Goal: Task Accomplishment & Management: Use online tool/utility

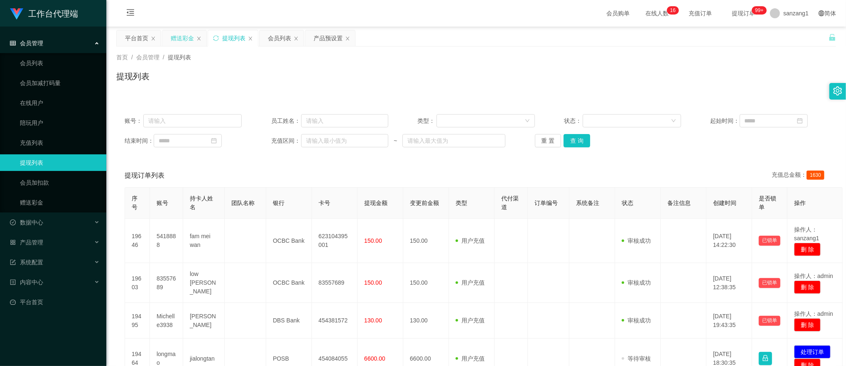
click at [178, 36] on div "赠送彩金" at bounding box center [182, 38] width 23 height 16
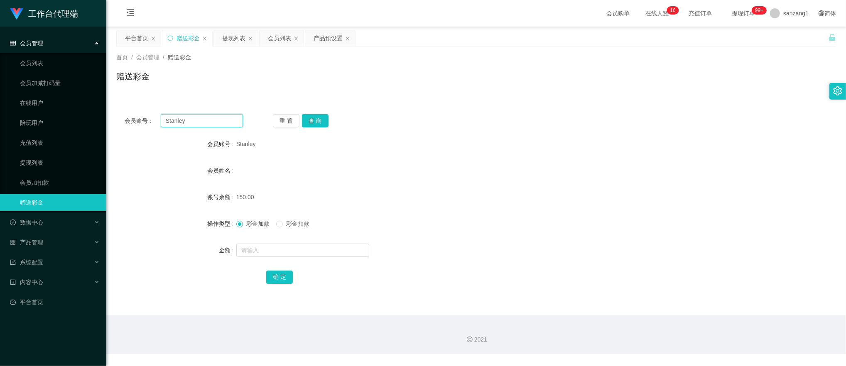
drag, startPoint x: 193, startPoint y: 120, endPoint x: 118, endPoint y: 108, distance: 75.7
click at [118, 108] on div "会员账号： [PERSON_NAME] 重 置 查 询 会员账号 Stanley 会员姓名 账号余额 150.00 操作类型 彩金加款 彩金扣款 金额 确 定" at bounding box center [475, 205] width 719 height 198
paste input "5418888"
type input "5418888"
click at [323, 115] on button "查 询" at bounding box center [315, 120] width 27 height 13
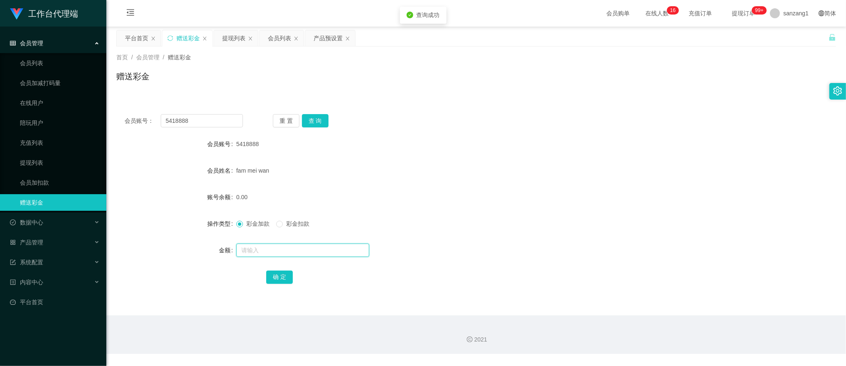
click at [253, 249] on input "text" at bounding box center [302, 250] width 133 height 13
type input "300"
click at [276, 278] on button "确 定" at bounding box center [279, 277] width 27 height 13
drag, startPoint x: 145, startPoint y: 114, endPoint x: 107, endPoint y: 111, distance: 38.7
click at [107, 111] on main "关闭左侧 关闭右侧 关闭其它 刷新页面 平台首页 赠送彩金 提现列表 会员列表 产品预设置 首页 / 会员管理 / 赠送彩金 / 赠送彩金 会员账号： 541…" at bounding box center [475, 171] width 739 height 289
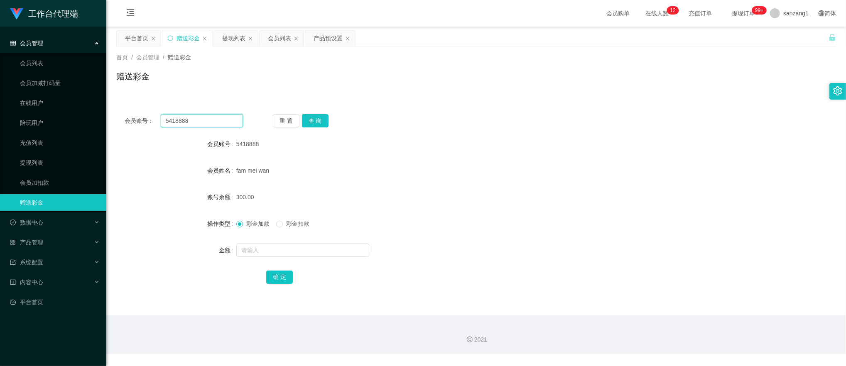
paste input "Stanley"
type input "Stanley"
click at [321, 125] on button "查 询" at bounding box center [315, 120] width 27 height 13
click at [286, 227] on span "彩金扣款" at bounding box center [298, 223] width 30 height 7
click at [252, 245] on input "text" at bounding box center [302, 250] width 133 height 13
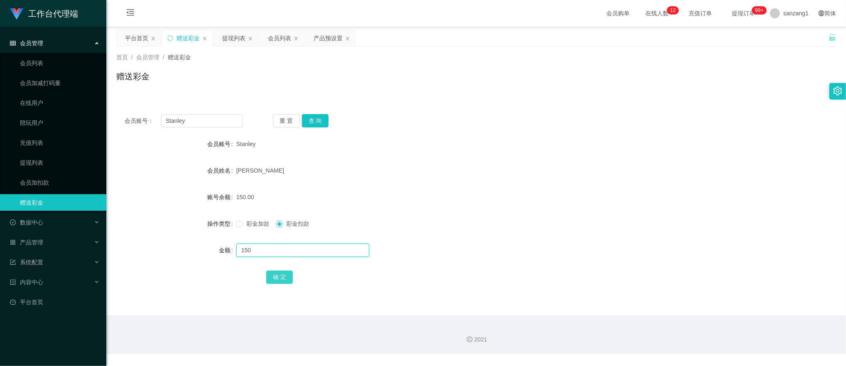
type input "150"
click at [276, 271] on button "确 定" at bounding box center [279, 277] width 27 height 13
click at [243, 223] on span "彩金加款" at bounding box center [258, 223] width 30 height 7
click at [250, 252] on input "text" at bounding box center [302, 250] width 133 height 13
type input "100"
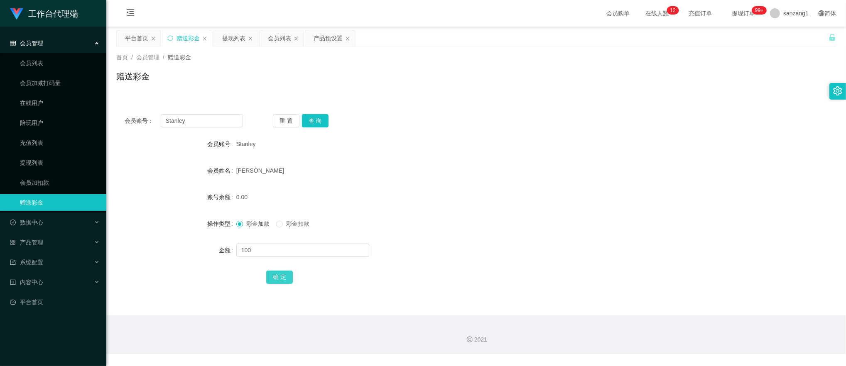
click at [279, 276] on button "确 定" at bounding box center [279, 277] width 27 height 13
drag, startPoint x: 193, startPoint y: 117, endPoint x: 174, endPoint y: 112, distance: 19.7
click at [100, 105] on section "工作台代理端 会员管理 会员列表 会员加减打码量 在线用户 陪玩用户 充值列表 提现列表 会员加扣款 赠送彩金 数据中心 员工统计 团队统计 产品管理 注单管…" at bounding box center [423, 177] width 846 height 354
paste input "305015"
type input "305015"
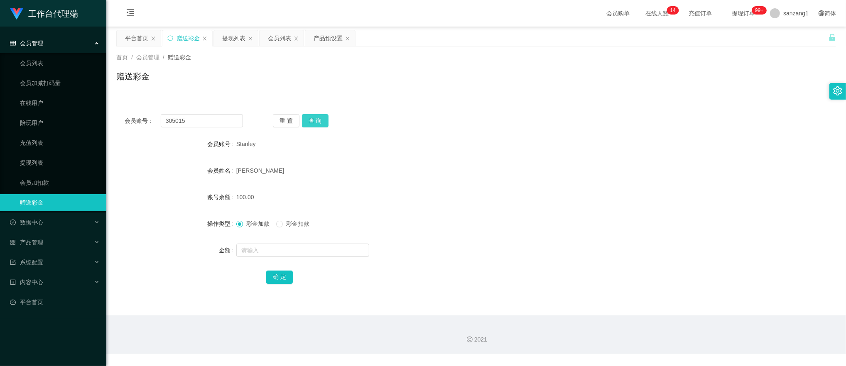
drag, startPoint x: 318, startPoint y: 120, endPoint x: 319, endPoint y: 128, distance: 8.4
click at [318, 120] on button "查 询" at bounding box center [315, 120] width 27 height 13
click at [256, 253] on input "text" at bounding box center [302, 250] width 133 height 13
type input "100"
click at [276, 273] on button "确 定" at bounding box center [279, 277] width 27 height 13
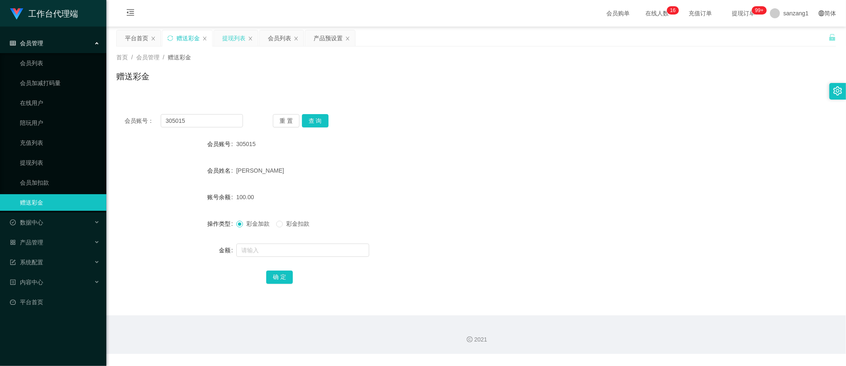
click at [235, 40] on div "提现列表" at bounding box center [233, 38] width 23 height 16
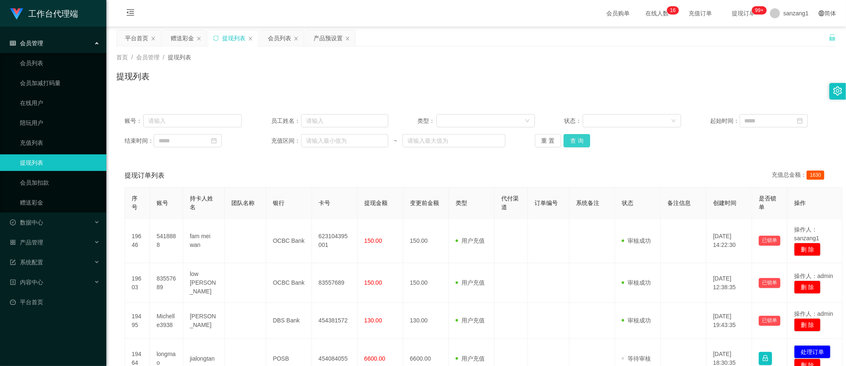
click at [568, 138] on button "查 询" at bounding box center [576, 140] width 27 height 13
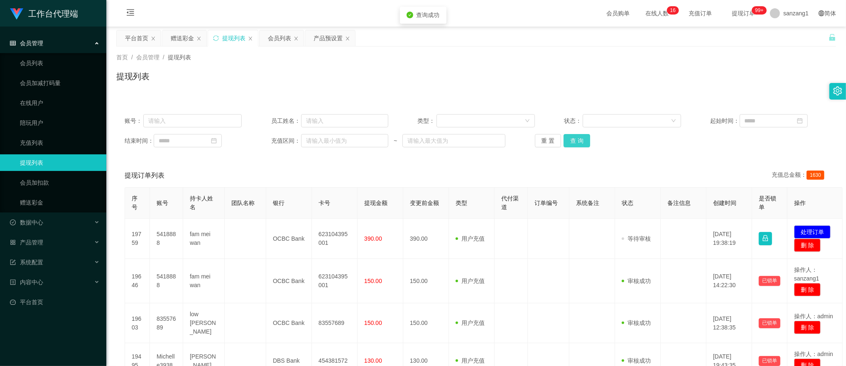
click at [568, 138] on button "查 询" at bounding box center [576, 140] width 27 height 13
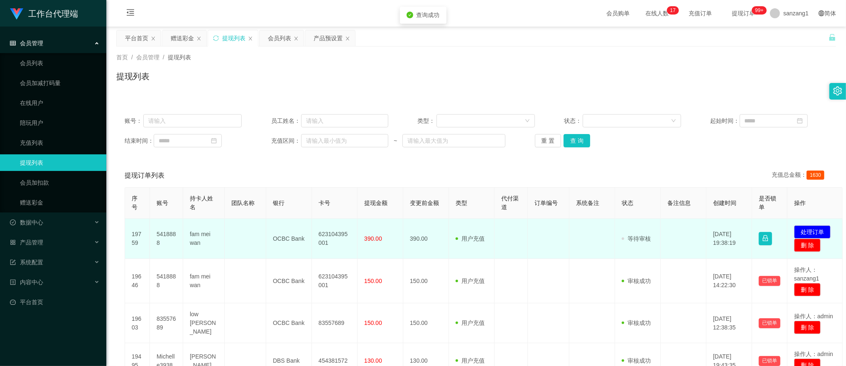
click at [168, 236] on td "5418888" at bounding box center [166, 239] width 33 height 40
drag, startPoint x: 168, startPoint y: 236, endPoint x: 251, endPoint y: 242, distance: 83.3
click at [251, 242] on td at bounding box center [246, 239] width 42 height 40
click at [329, 232] on td "623104395001" at bounding box center [335, 239] width 46 height 40
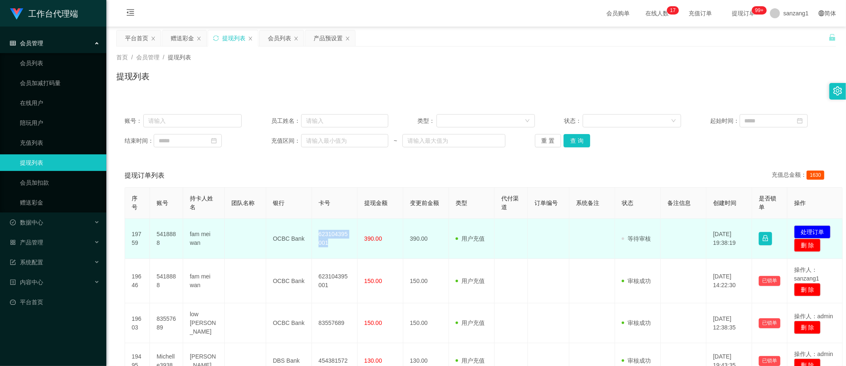
click at [329, 232] on td "623104395001" at bounding box center [335, 239] width 46 height 40
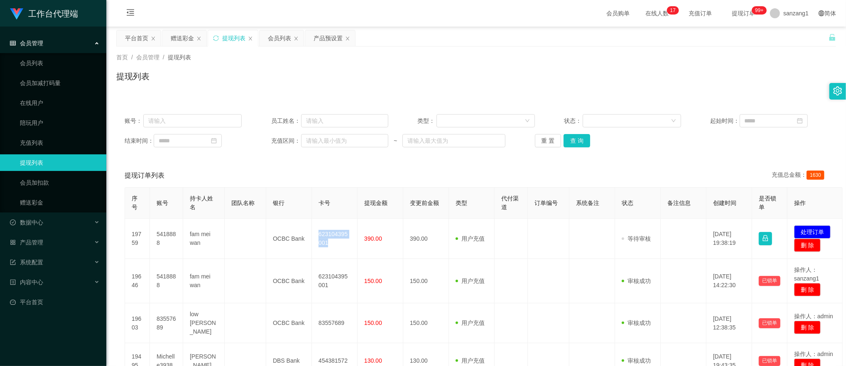
copy td "623104395001"
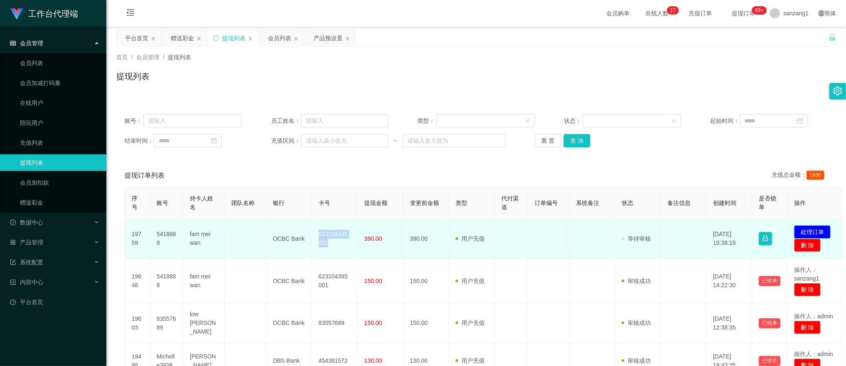
click at [817, 230] on button "处理订单" at bounding box center [812, 231] width 37 height 13
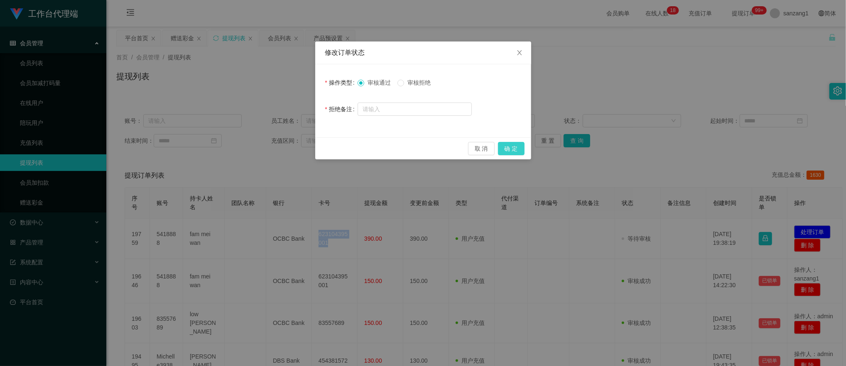
click at [507, 148] on button "确 定" at bounding box center [511, 148] width 27 height 13
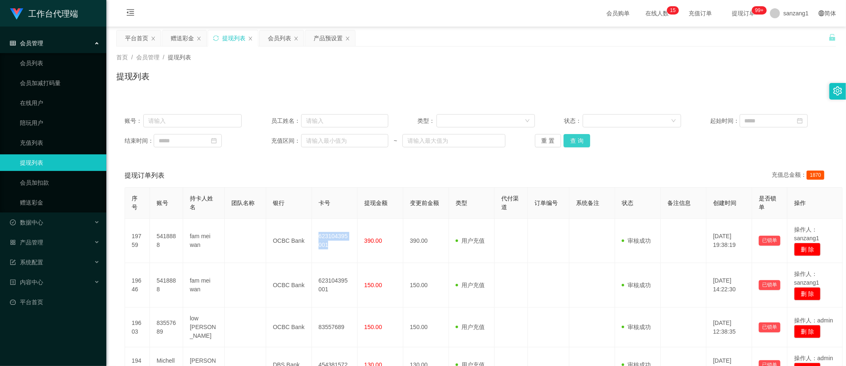
click at [574, 140] on button "查 询" at bounding box center [576, 140] width 27 height 13
click at [182, 29] on main "关闭左侧 关闭右侧 关闭其它 刷新页面 平台首页 赠送彩金 提现列表 会员列表 产品预设置 首页 / 会员管理 / 提现列表 / 提现列表 账号： 员工姓名：…" at bounding box center [475, 330] width 739 height 606
drag, startPoint x: 182, startPoint y: 29, endPoint x: 185, endPoint y: 39, distance: 10.8
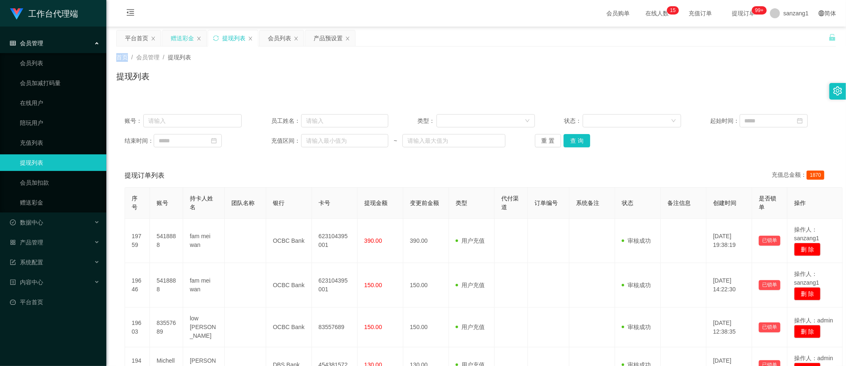
click at [183, 37] on div "赠送彩金" at bounding box center [182, 38] width 23 height 16
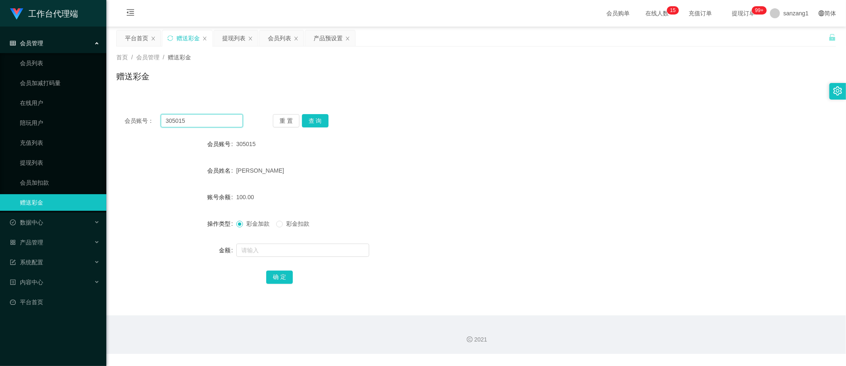
drag, startPoint x: 205, startPoint y: 123, endPoint x: 140, endPoint y: 118, distance: 64.9
click at [140, 118] on div "会员账号： 305015" at bounding box center [184, 120] width 118 height 13
paste input "Stanley"
type input "Stanley"
click at [313, 117] on button "查 询" at bounding box center [315, 120] width 27 height 13
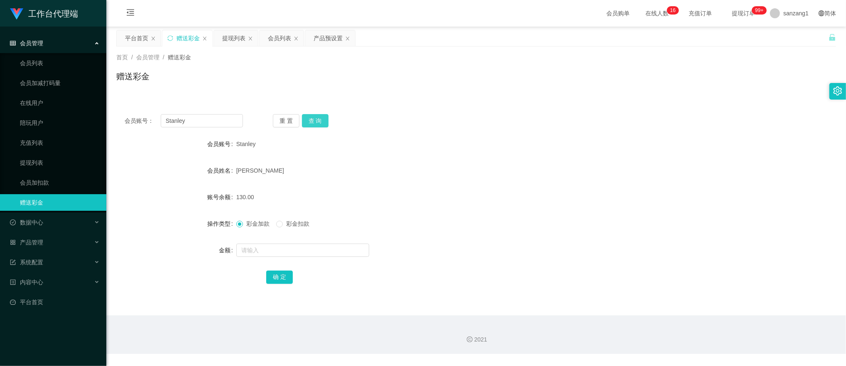
click at [318, 120] on button "查 询" at bounding box center [315, 120] width 27 height 13
click at [269, 245] on input "text" at bounding box center [302, 250] width 133 height 13
type input "130"
click at [281, 273] on button "确 定" at bounding box center [279, 277] width 27 height 13
drag, startPoint x: 209, startPoint y: 122, endPoint x: 135, endPoint y: 117, distance: 74.1
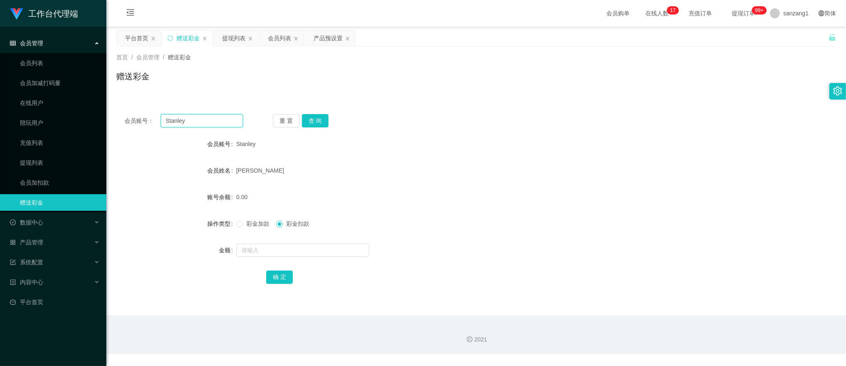
click at [134, 117] on div "会员账号： [PERSON_NAME]" at bounding box center [184, 120] width 118 height 13
paste input "305015"
type input "305015"
drag, startPoint x: 314, startPoint y: 123, endPoint x: 308, endPoint y: 147, distance: 25.0
click at [314, 123] on button "查 询" at bounding box center [315, 120] width 27 height 13
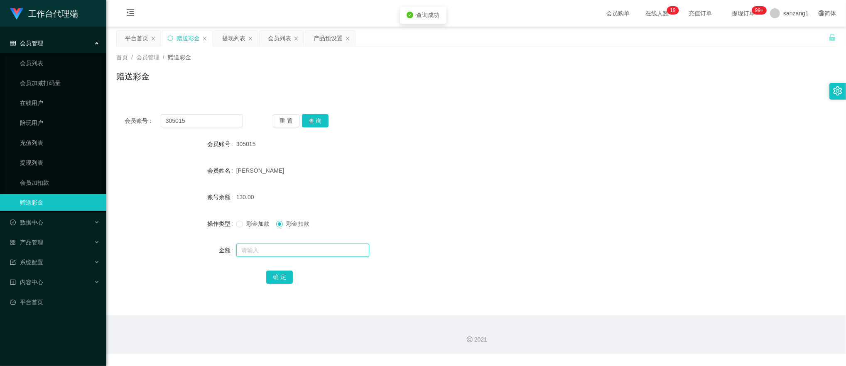
click at [260, 249] on input "text" at bounding box center [302, 250] width 133 height 13
type input "130"
click at [278, 275] on button "确 定" at bounding box center [279, 277] width 27 height 13
